Goal: Task Accomplishment & Management: Manage account settings

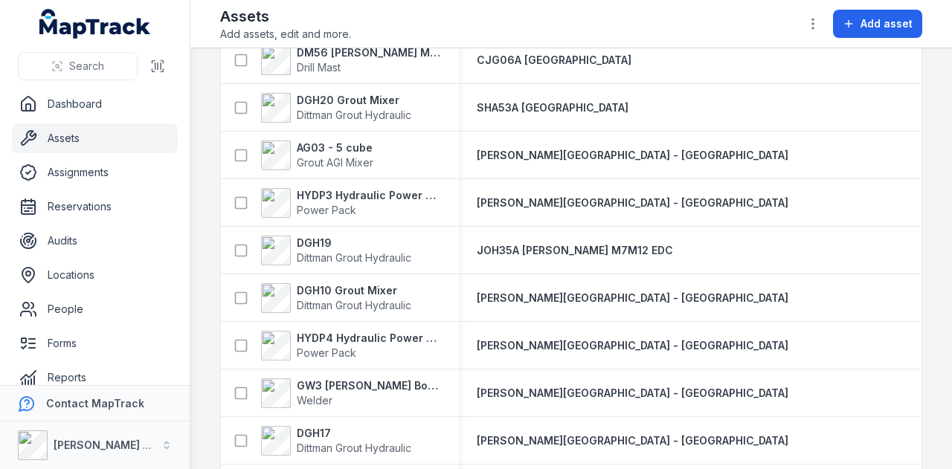
scroll to position [3940, 0]
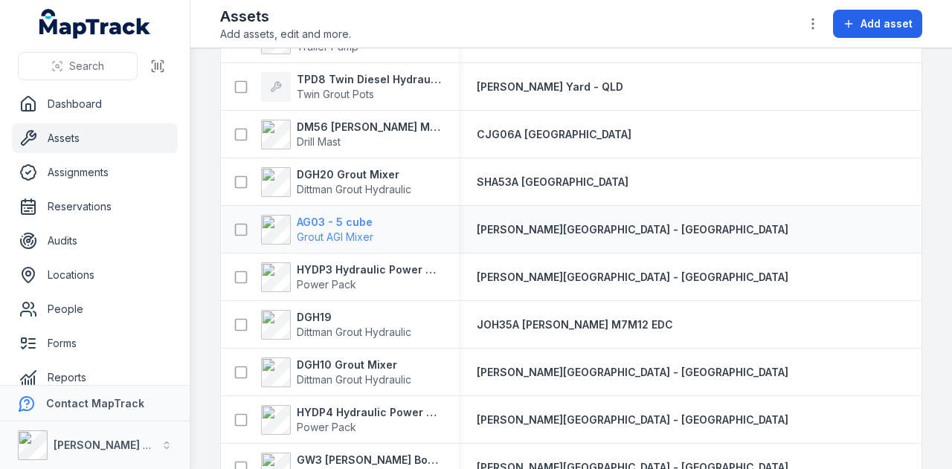
click at [341, 231] on span "Grout AGI Mixer" at bounding box center [335, 237] width 77 height 13
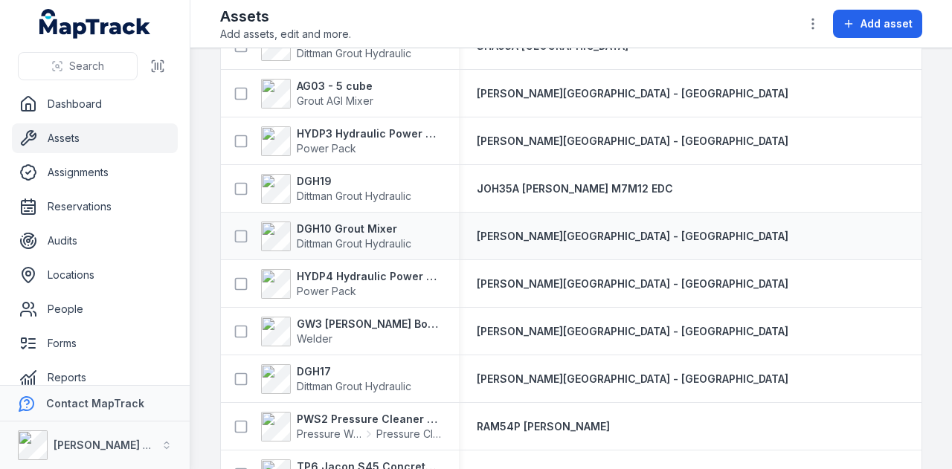
scroll to position [4056, 0]
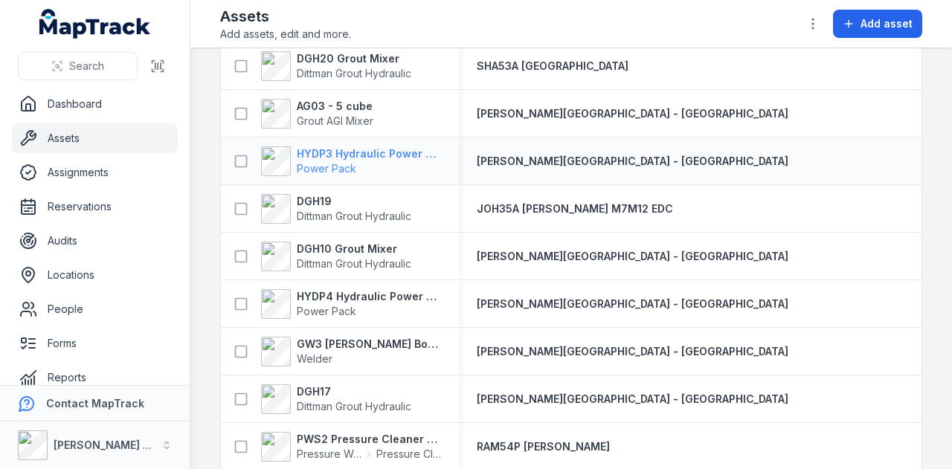
click at [372, 152] on strong "HYDP3 Hydraulic Power Pack" at bounding box center [369, 153] width 144 height 15
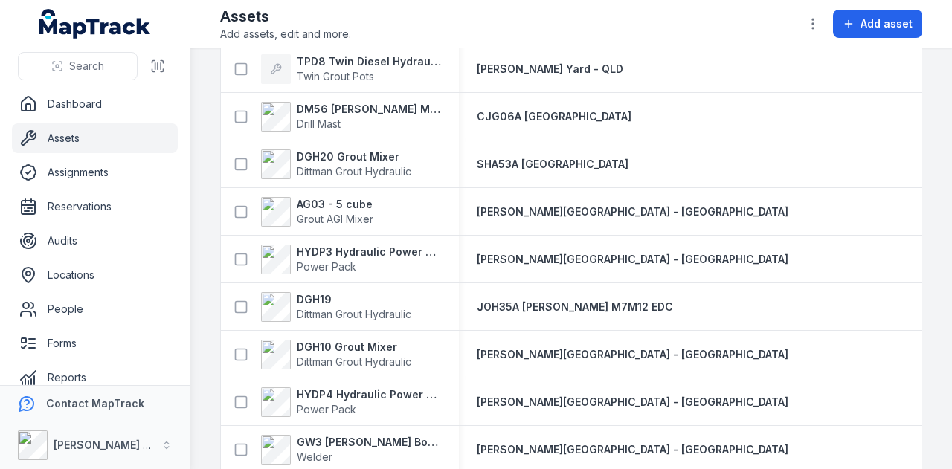
scroll to position [3958, 0]
click at [318, 301] on strong "DGH19" at bounding box center [354, 299] width 115 height 15
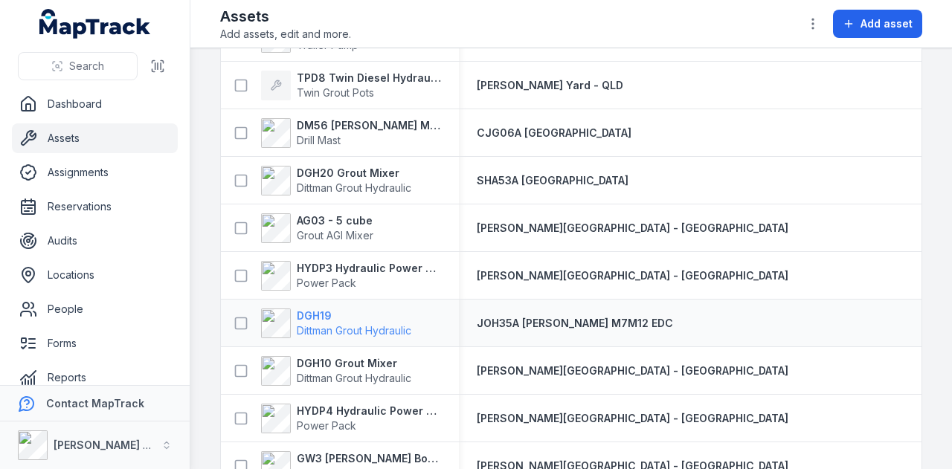
scroll to position [4016, 0]
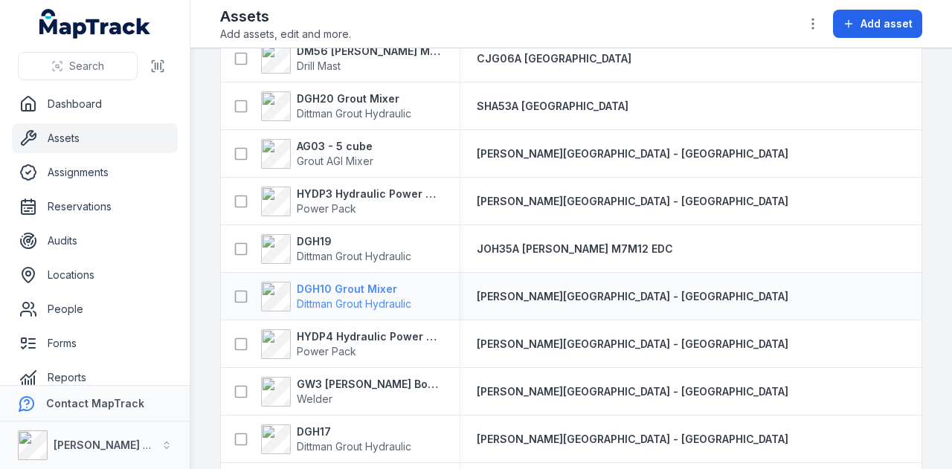
click at [361, 285] on strong "DGH10 Grout Mixer" at bounding box center [354, 289] width 115 height 15
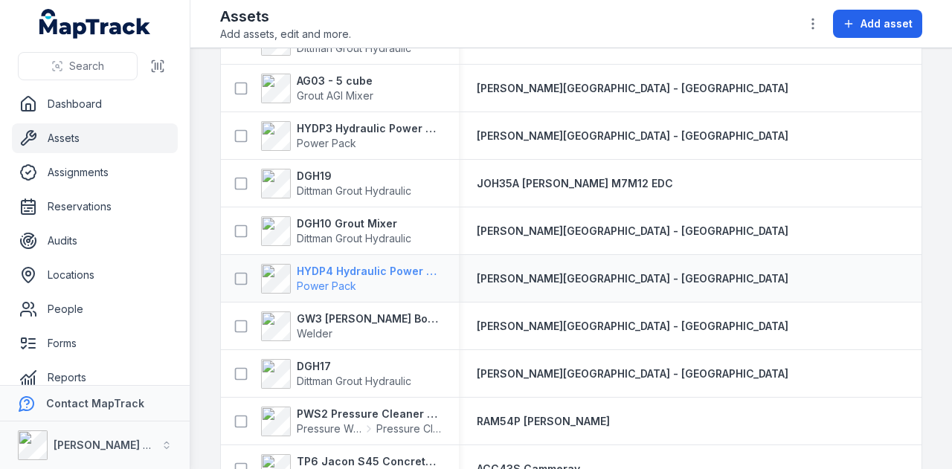
scroll to position [4082, 0]
click at [402, 268] on strong "HYDP4 Hydraulic Power Pack" at bounding box center [369, 270] width 144 height 15
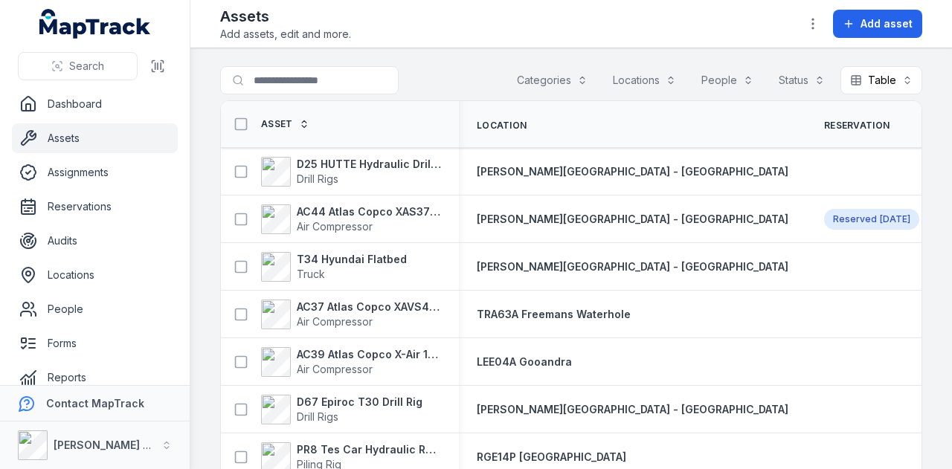
drag, startPoint x: 940, startPoint y: 267, endPoint x: 949, endPoint y: 264, distance: 9.4
click at [949, 264] on main "Search for assets Categories Locations People Status Table ***** Asset Location…" at bounding box center [571, 258] width 762 height 421
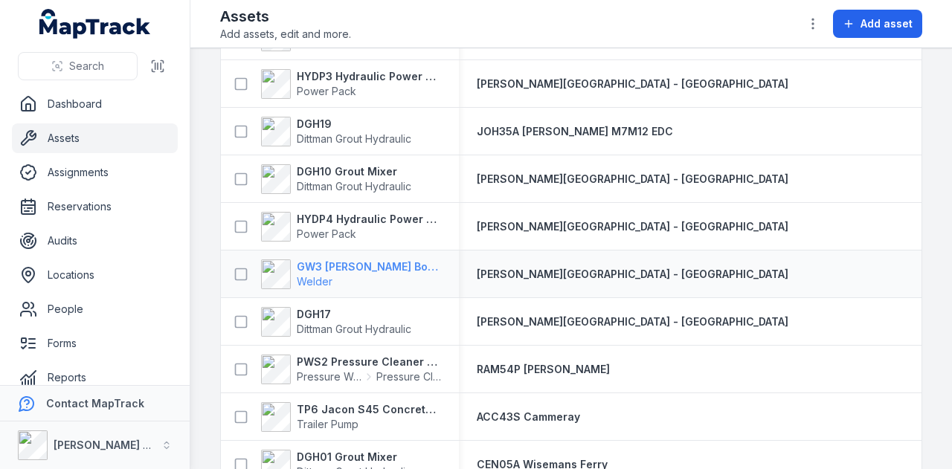
scroll to position [4208, 0]
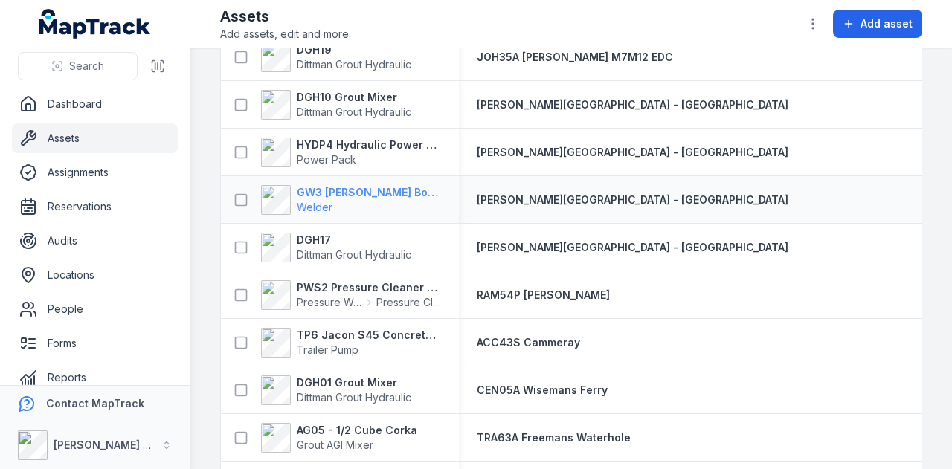
click at [375, 187] on strong "GW3 [PERSON_NAME] Bobcat 260" at bounding box center [369, 192] width 144 height 15
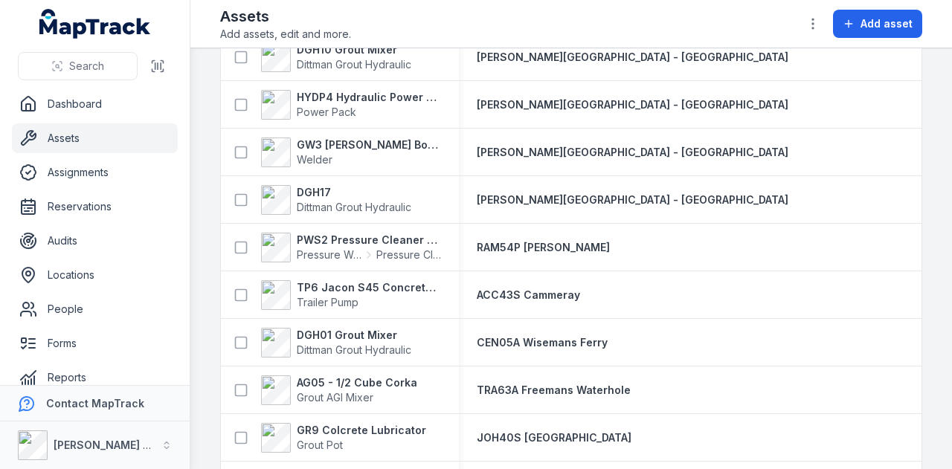
scroll to position [4330, 0]
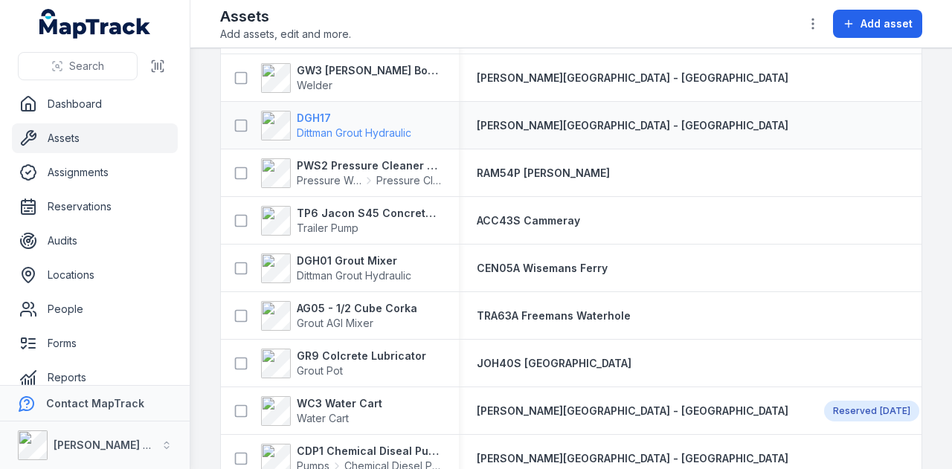
click at [321, 116] on strong "DGH17" at bounding box center [354, 118] width 115 height 15
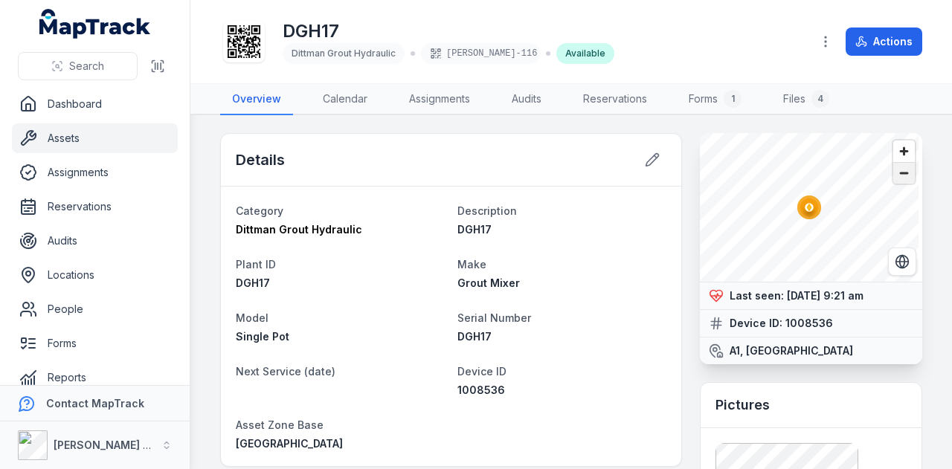
click at [895, 175] on span "Zoom out" at bounding box center [904, 173] width 22 height 21
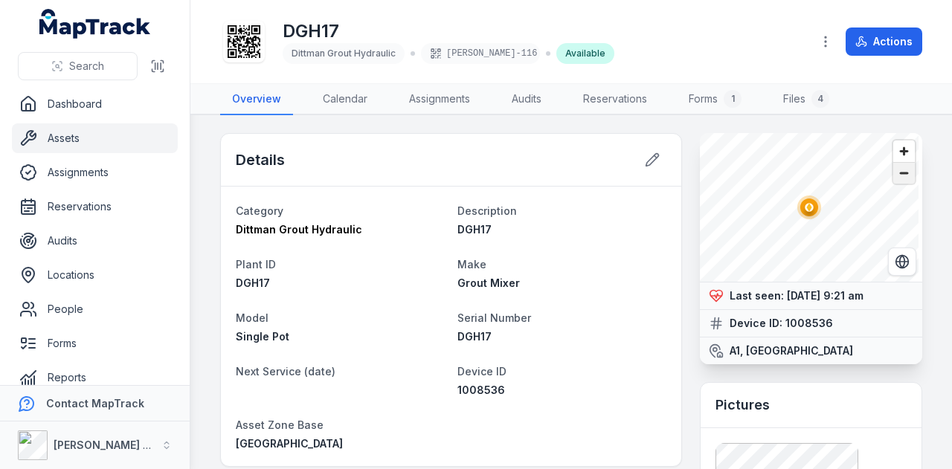
click at [895, 175] on span "Zoom out" at bounding box center [904, 173] width 22 height 21
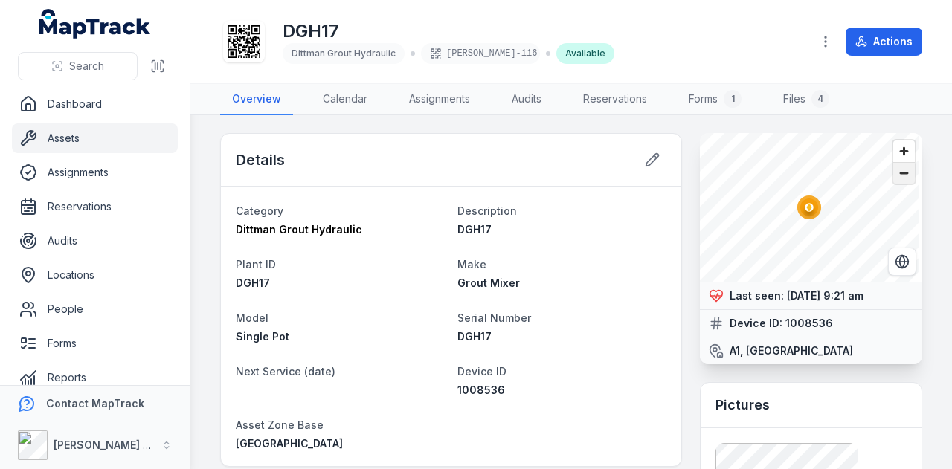
click at [895, 175] on span "Zoom out" at bounding box center [904, 173] width 22 height 21
click at [921, 50] on button "Actions" at bounding box center [884, 42] width 77 height 28
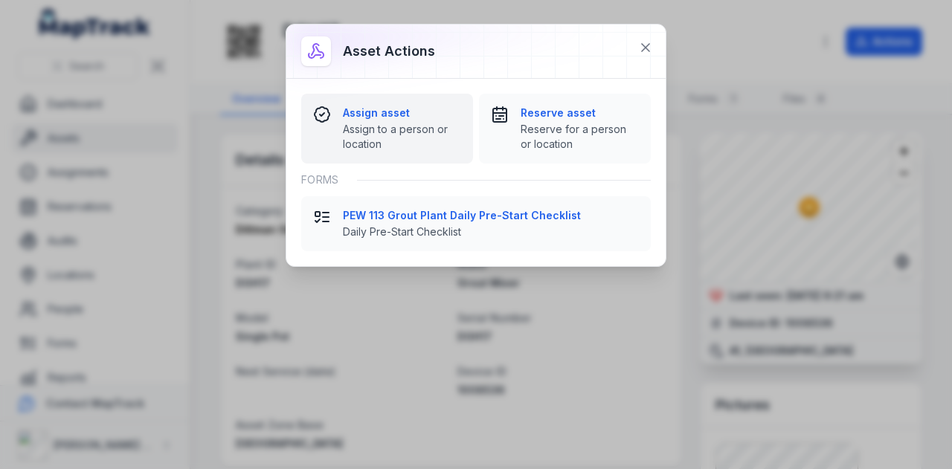
click at [387, 102] on button "Assign asset Assign to a person or location" at bounding box center [387, 129] width 172 height 70
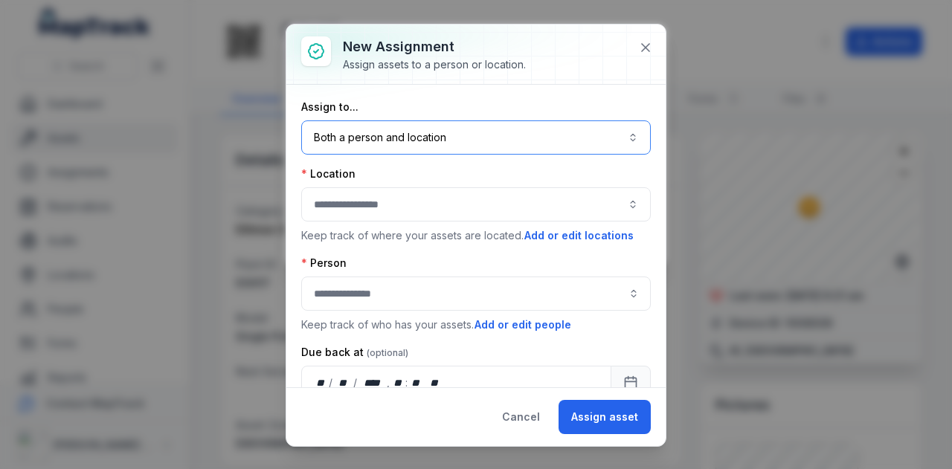
click at [533, 142] on button "Both a person and location ****" at bounding box center [476, 137] width 350 height 34
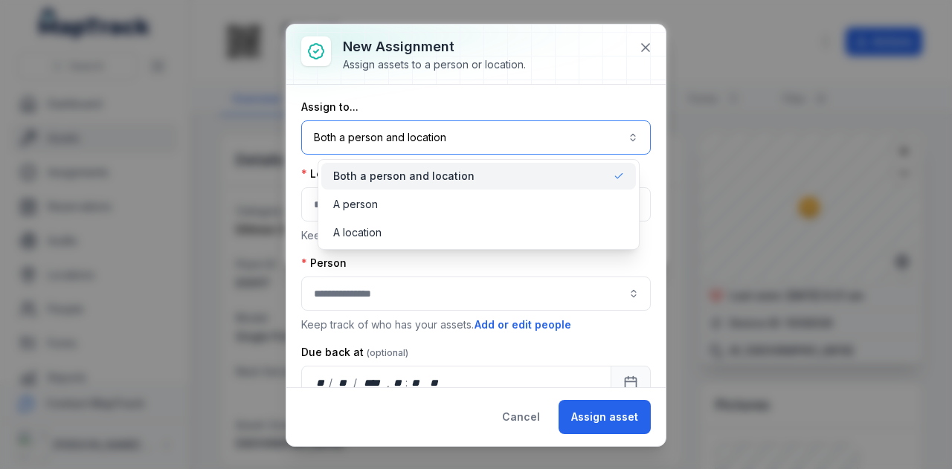
click at [533, 142] on button "Both a person and location ****" at bounding box center [476, 137] width 350 height 34
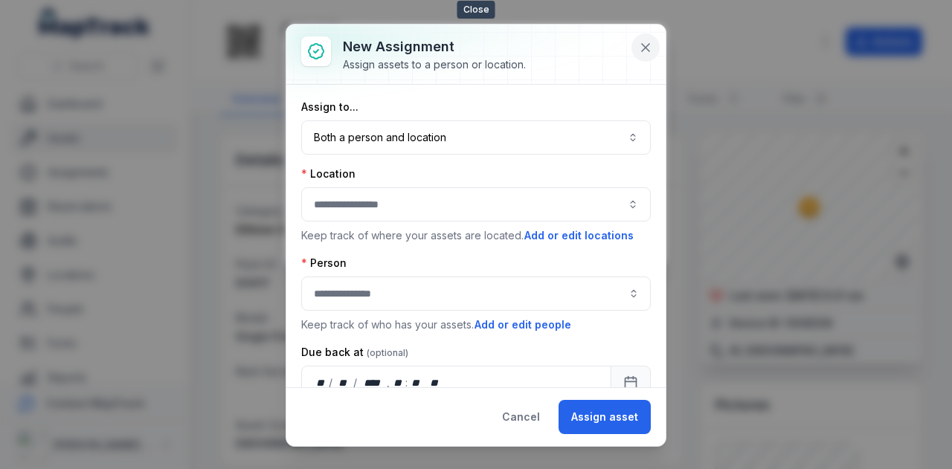
click at [654, 48] on button at bounding box center [645, 47] width 28 height 28
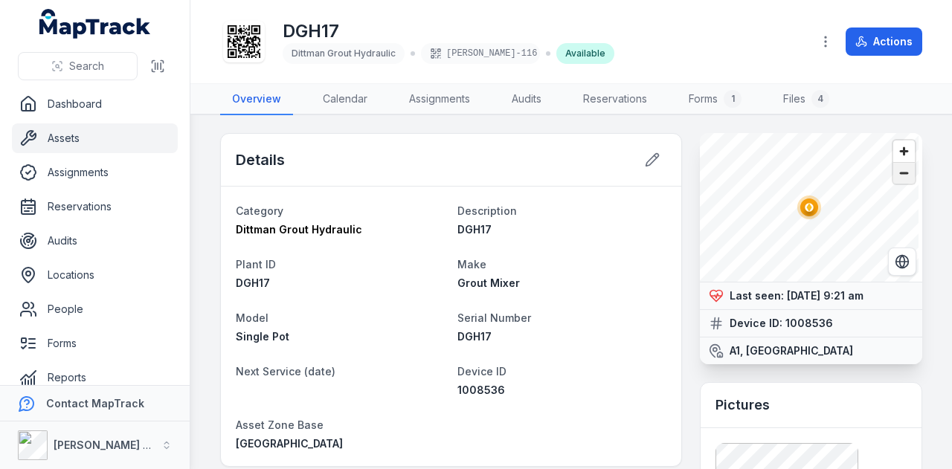
click at [895, 178] on span "Zoom out" at bounding box center [904, 173] width 22 height 21
click at [894, 148] on span "Zoom in" at bounding box center [904, 152] width 22 height 22
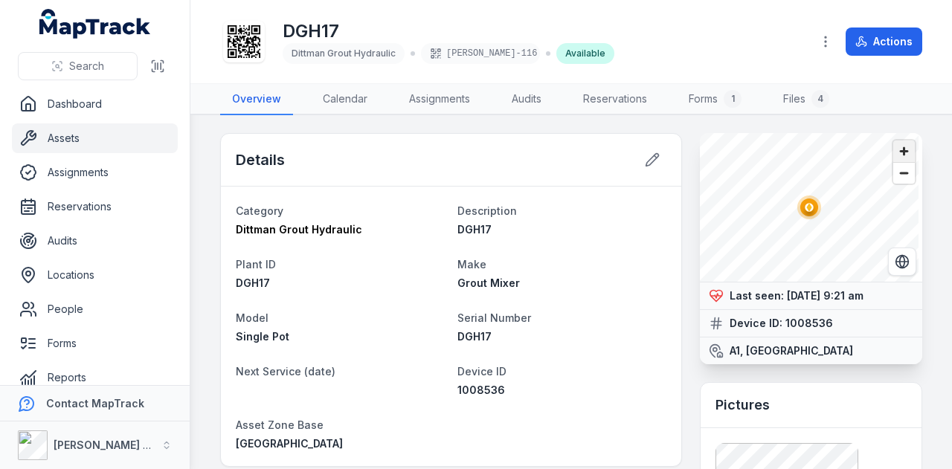
click at [894, 148] on span "Zoom in" at bounding box center [904, 152] width 22 height 22
click at [889, 51] on button "Actions" at bounding box center [884, 42] width 77 height 28
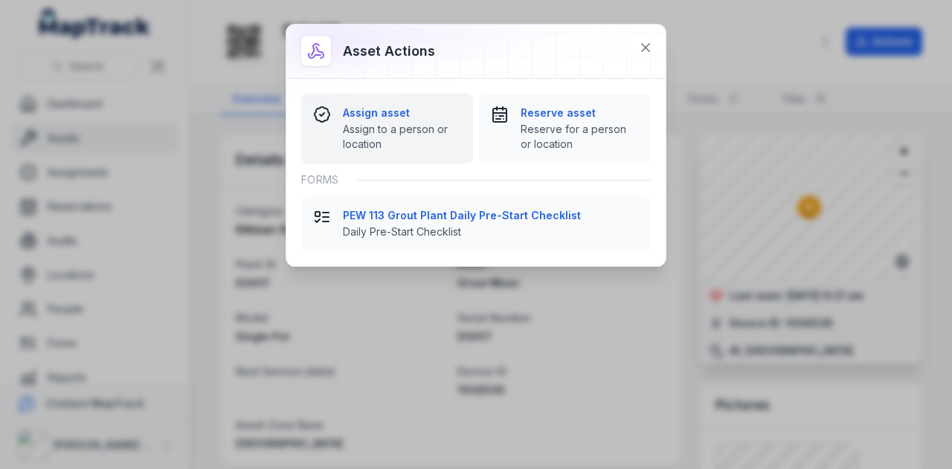
click at [416, 120] on div "Assign asset Assign to a person or location" at bounding box center [402, 129] width 118 height 46
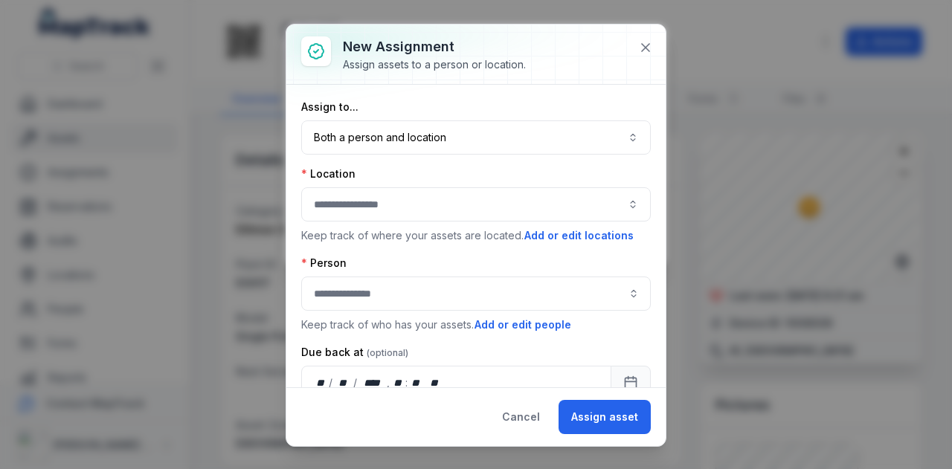
click at [412, 216] on button "button" at bounding box center [476, 204] width 350 height 34
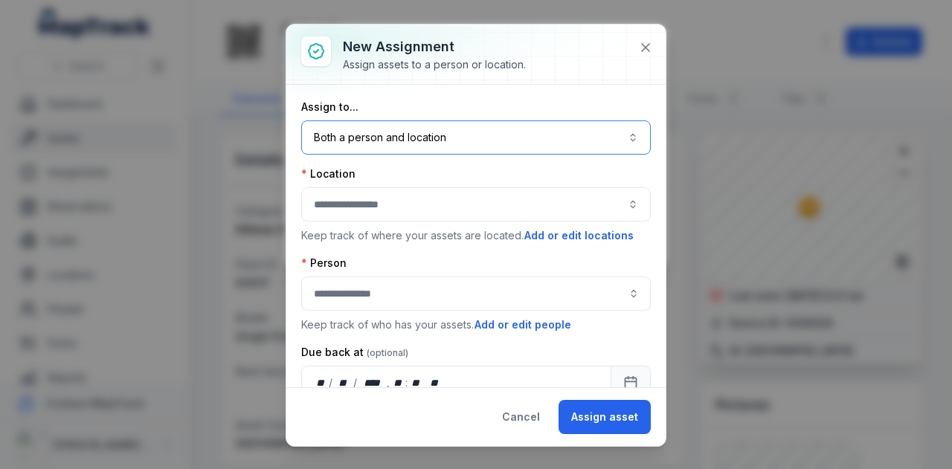
click at [439, 129] on button "Both a person and location ****" at bounding box center [476, 137] width 350 height 34
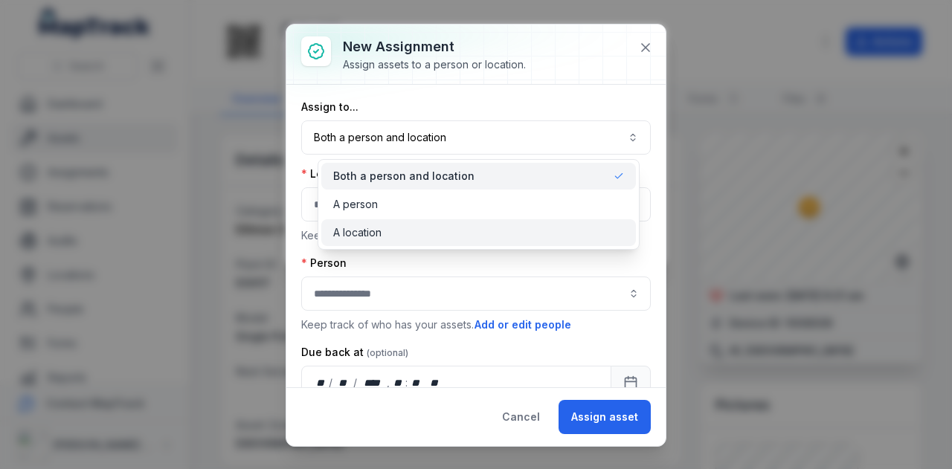
drag, startPoint x: 424, startPoint y: 230, endPoint x: 418, endPoint y: 213, distance: 17.4
click at [424, 230] on div "A location" at bounding box center [478, 232] width 291 height 15
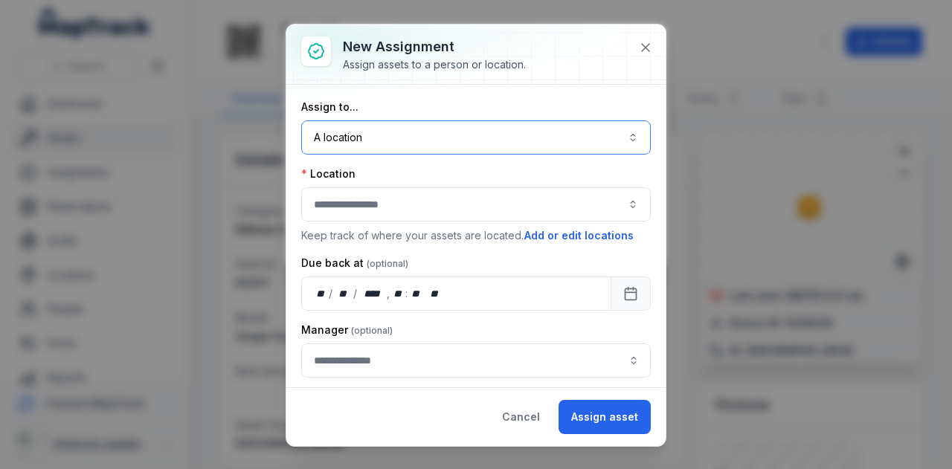
click at [415, 205] on button "button" at bounding box center [476, 204] width 350 height 34
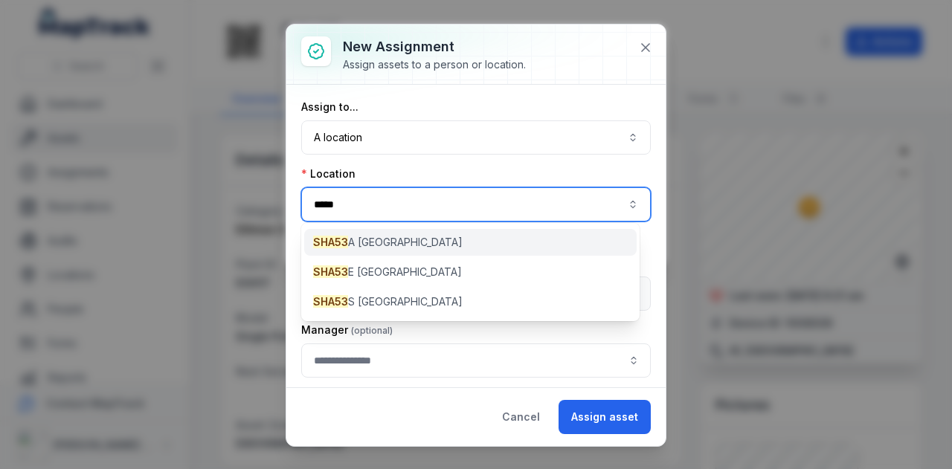
type input "*****"
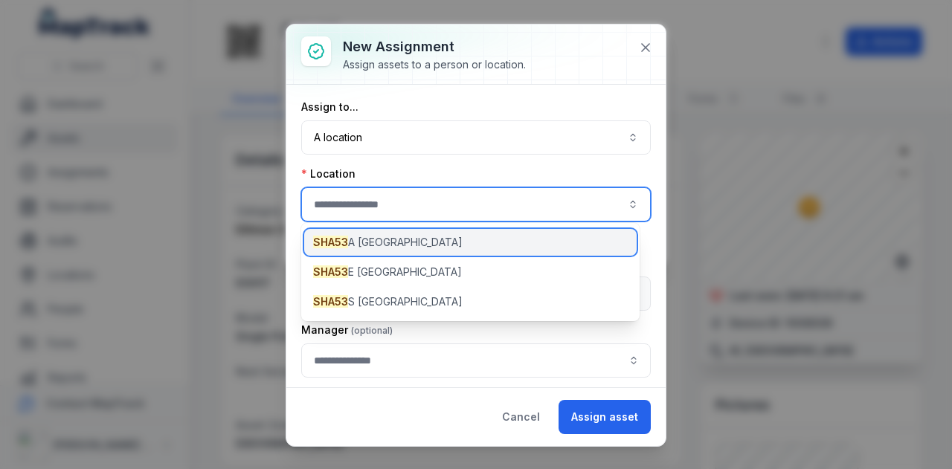
click at [428, 241] on div "SHA53 A [GEOGRAPHIC_DATA]" at bounding box center [470, 242] width 332 height 27
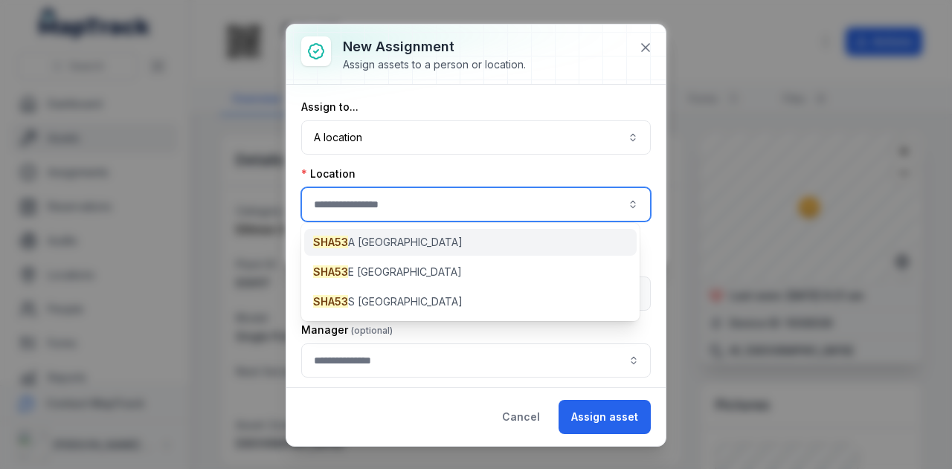
type input "**********"
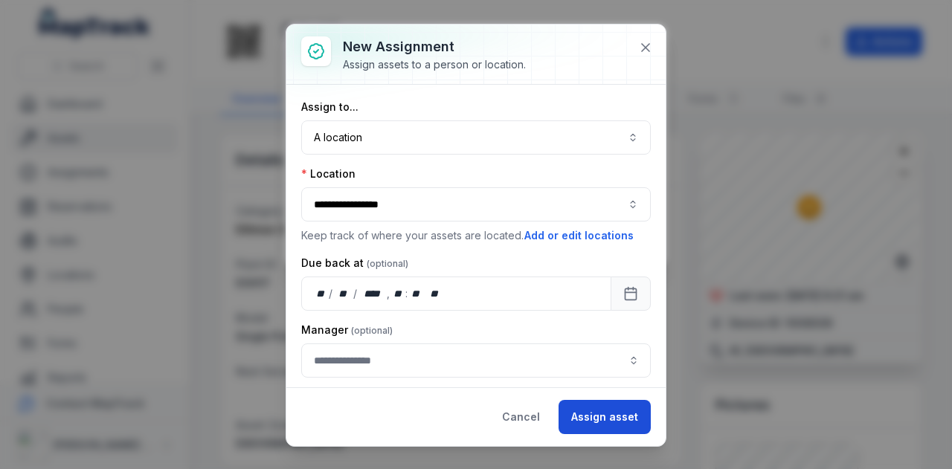
click at [599, 414] on button "Assign asset" at bounding box center [604, 417] width 92 height 34
